Goal: Check status: Check status

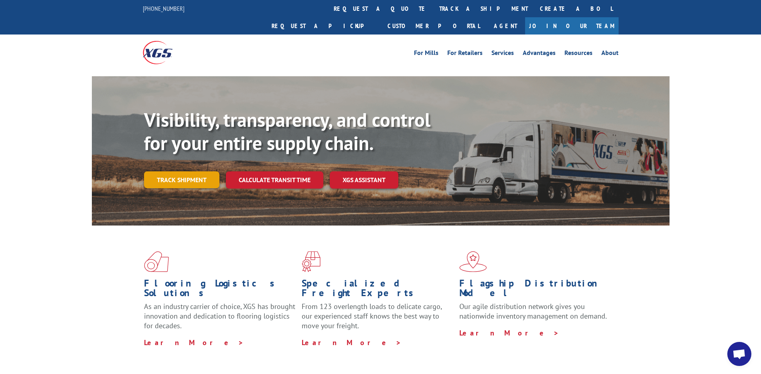
click at [181, 171] on link "Track shipment" at bounding box center [181, 179] width 75 height 17
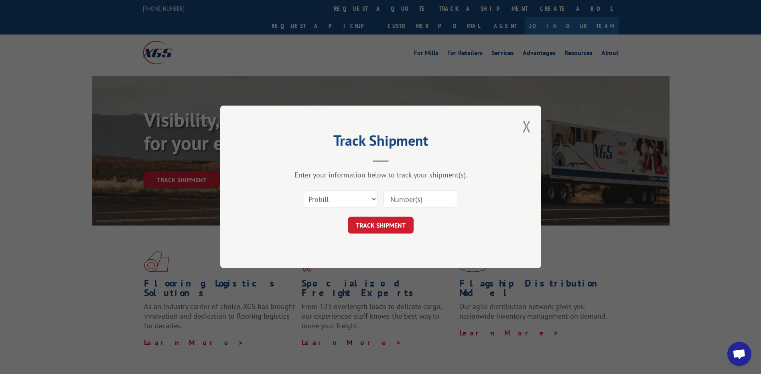
click at [409, 198] on input at bounding box center [421, 199] width 74 height 17
paste input "16944239"
type input "16944239"
click at [381, 226] on button "TRACK SHIPMENT" at bounding box center [381, 225] width 66 height 17
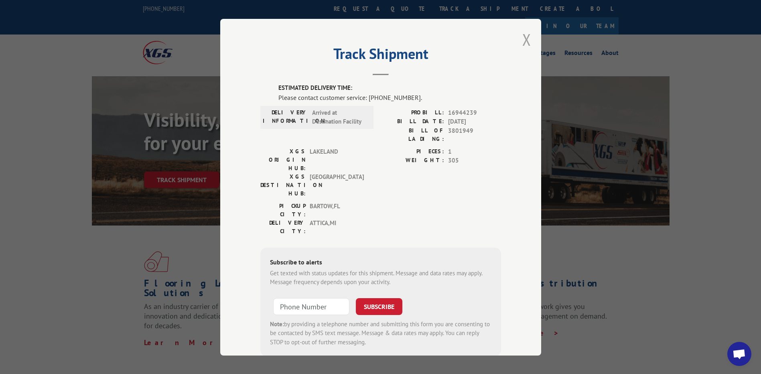
click at [524, 41] on button "Close modal" at bounding box center [527, 39] width 9 height 21
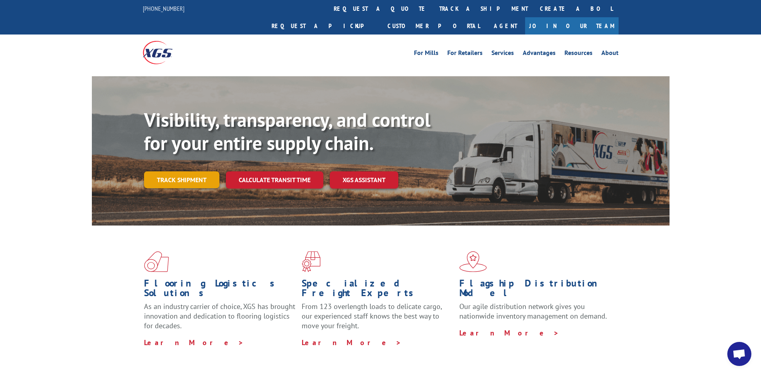
click at [166, 171] on link "Track shipment" at bounding box center [181, 179] width 75 height 17
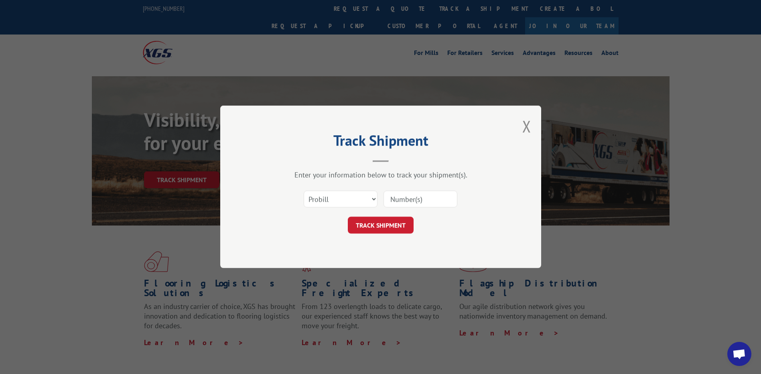
click at [411, 201] on input at bounding box center [421, 199] width 74 height 17
paste input "16944239"
type input "16944239"
click at [372, 226] on button "TRACK SHIPMENT" at bounding box center [381, 225] width 66 height 17
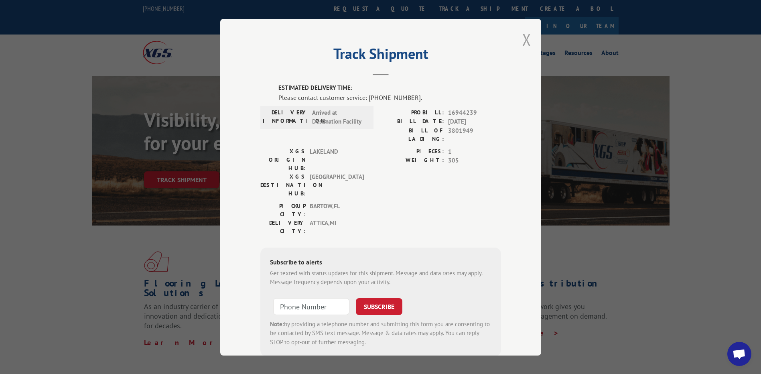
click at [524, 39] on button "Close modal" at bounding box center [527, 39] width 9 height 21
